Goal: Information Seeking & Learning: Understand process/instructions

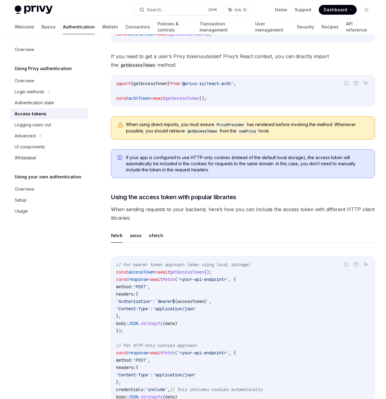
scroll to position [398, 0]
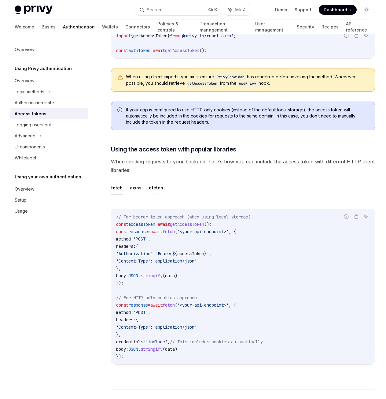
click at [156, 188] on button "ofetch" at bounding box center [156, 188] width 14 height 14
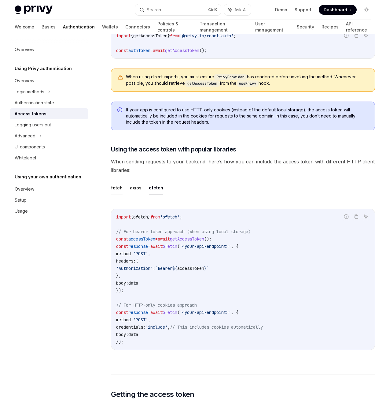
click at [113, 188] on button "fetch" at bounding box center [117, 188] width 12 height 14
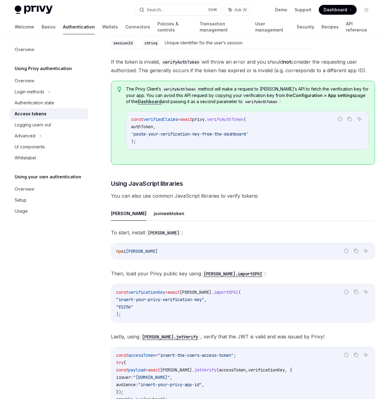
scroll to position [1193, 0]
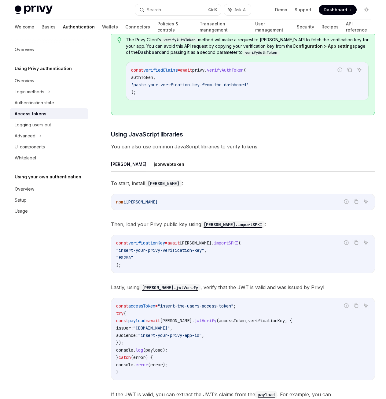
click at [154, 165] on button "jsonwebtoken" at bounding box center [169, 164] width 31 height 14
type textarea "*"
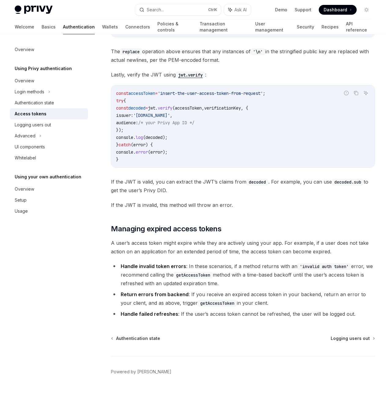
scroll to position [1439, 0]
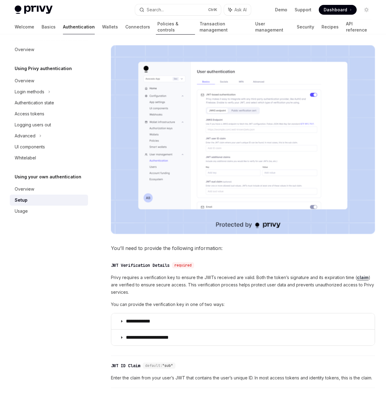
scroll to position [153, 0]
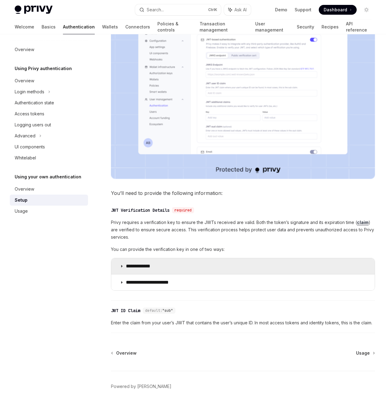
click at [124, 266] on icon at bounding box center [122, 266] width 4 height 4
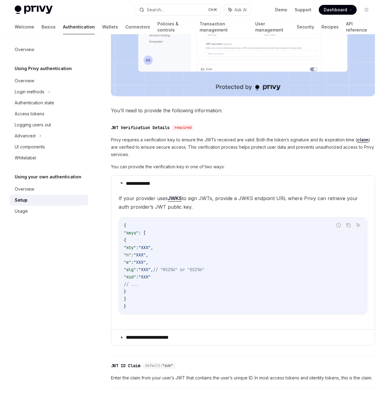
scroll to position [275, 0]
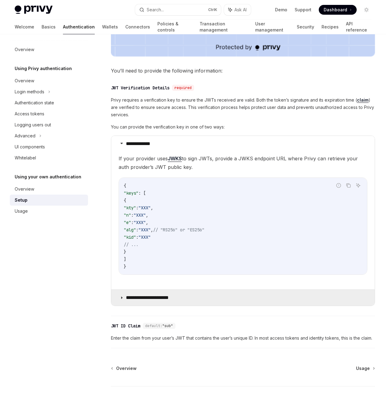
click at [129, 298] on p "**********" at bounding box center [152, 298] width 53 height 6
